Goal: Information Seeking & Learning: Learn about a topic

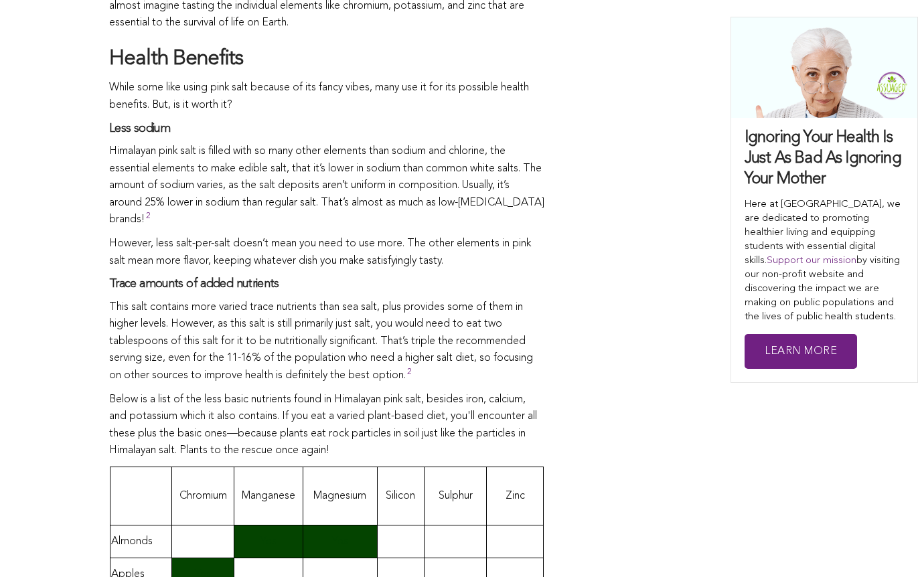
scroll to position [737, 0]
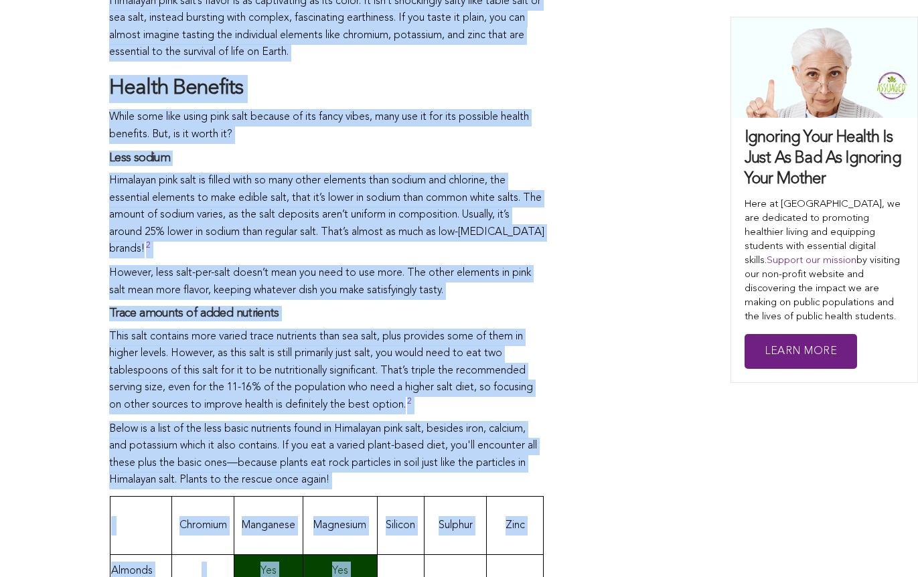
drag, startPoint x: 0, startPoint y: 0, endPoint x: 388, endPoint y: 440, distance: 586.8
click at [388, 440] on p "Below is a list of the less basic nutrients found in Himalayan pink salt, besid…" at bounding box center [326, 455] width 435 height 68
click at [402, 335] on p "This salt contains more varied trace nutrients than sea salt, plus provides som…" at bounding box center [326, 372] width 435 height 86
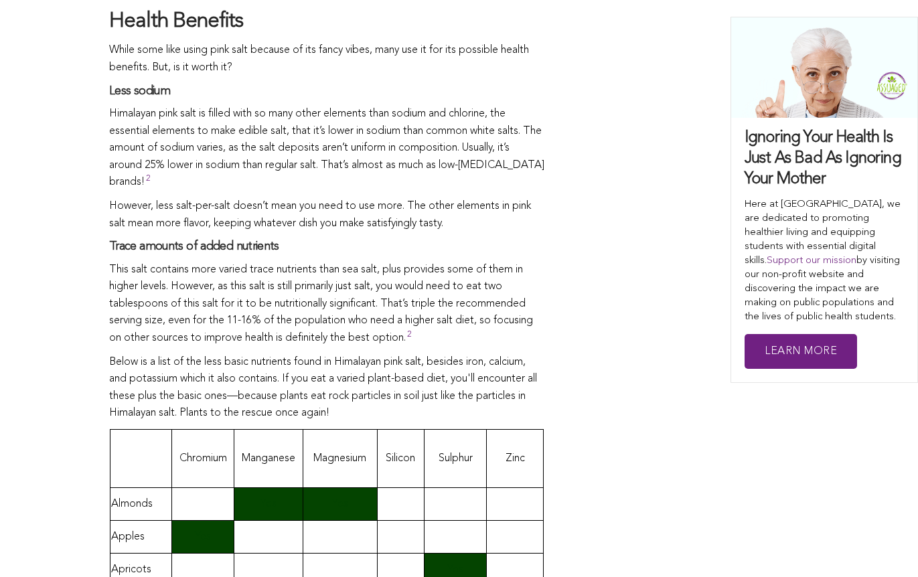
scroll to position [934, 0]
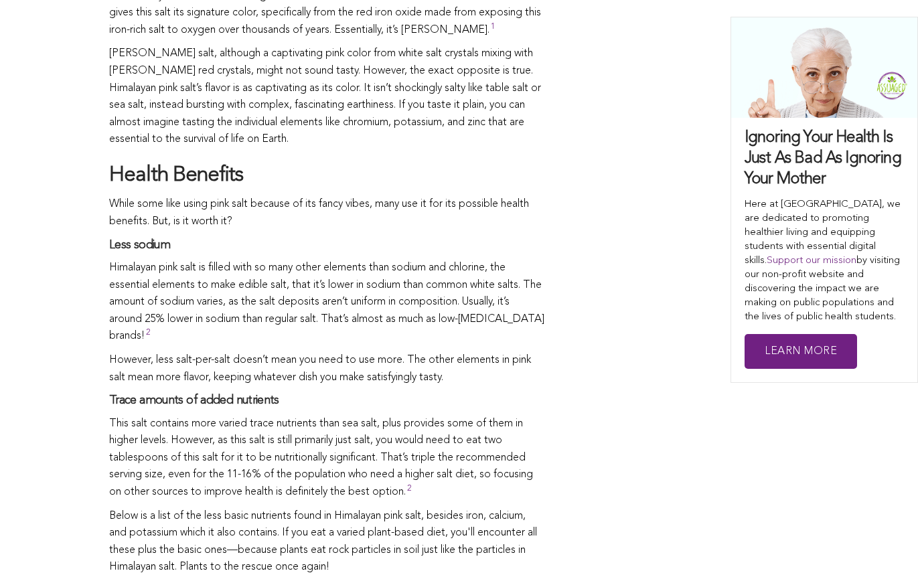
scroll to position [733, 0]
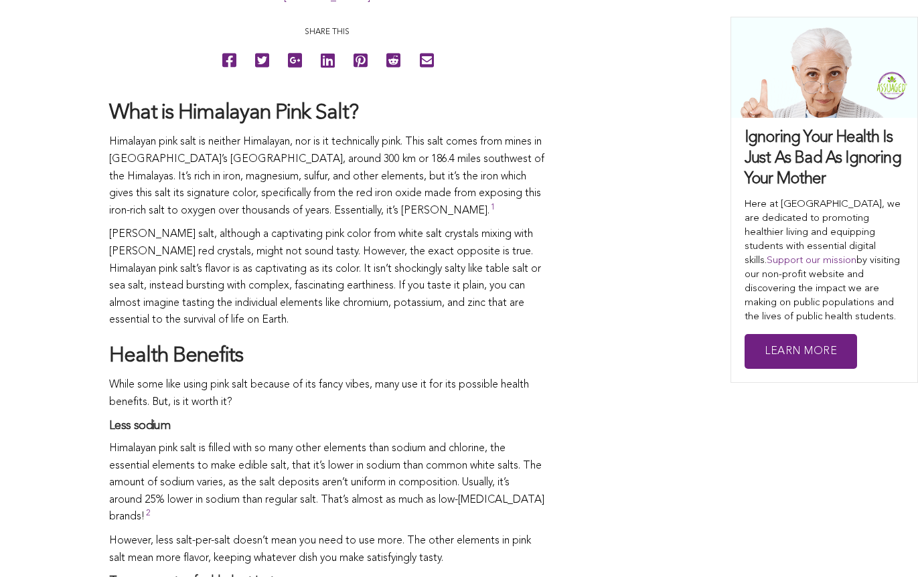
click at [398, 319] on p "[PERSON_NAME] salt, although a captivating pink color from white salt crystals …" at bounding box center [326, 277] width 435 height 103
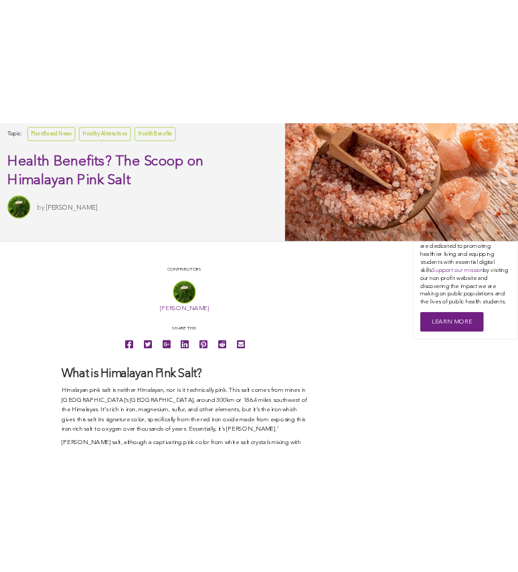
scroll to position [398, 0]
